Goal: Task Accomplishment & Management: Manage account settings

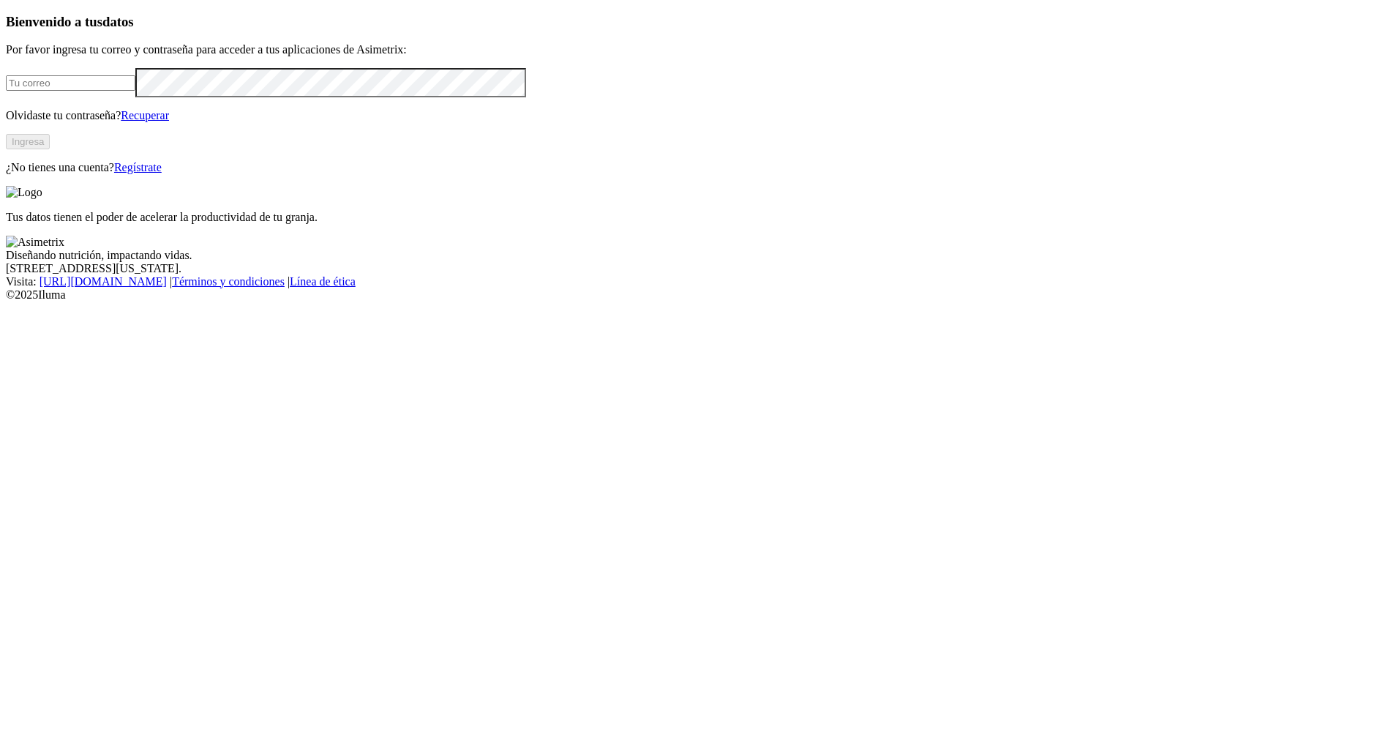
click at [135, 91] on input "email" at bounding box center [71, 82] width 130 height 15
type input "[EMAIL_ADDRESS][DOMAIN_NAME]"
click at [123, 122] on p "Olvidaste tu contraseña? Recuperar" at bounding box center [698, 115] width 1384 height 13
click at [135, 91] on input "[EMAIL_ADDRESS][DOMAIN_NAME]" at bounding box center [71, 82] width 130 height 15
click input "submit" at bounding box center [0, 0] width 0 height 0
